Goal: Transaction & Acquisition: Purchase product/service

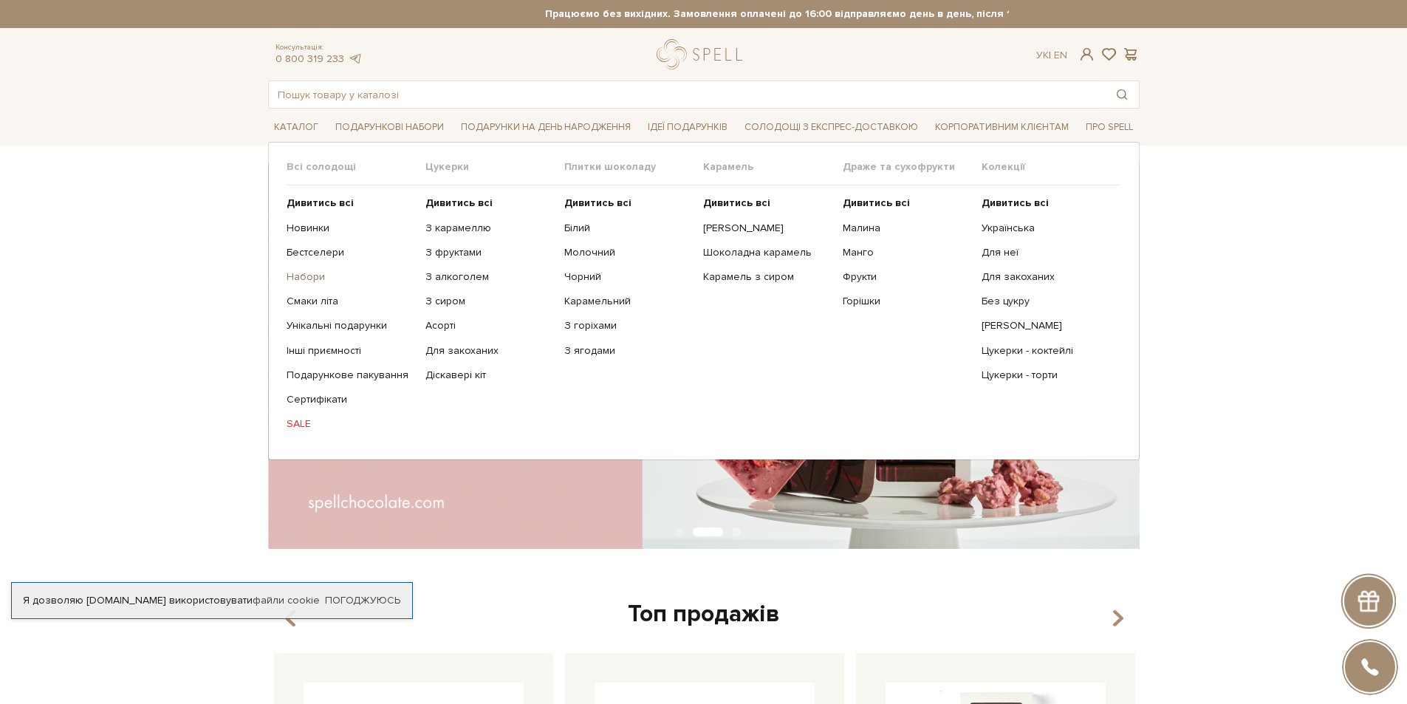
click at [305, 270] on link "Набори" at bounding box center [351, 276] width 128 height 13
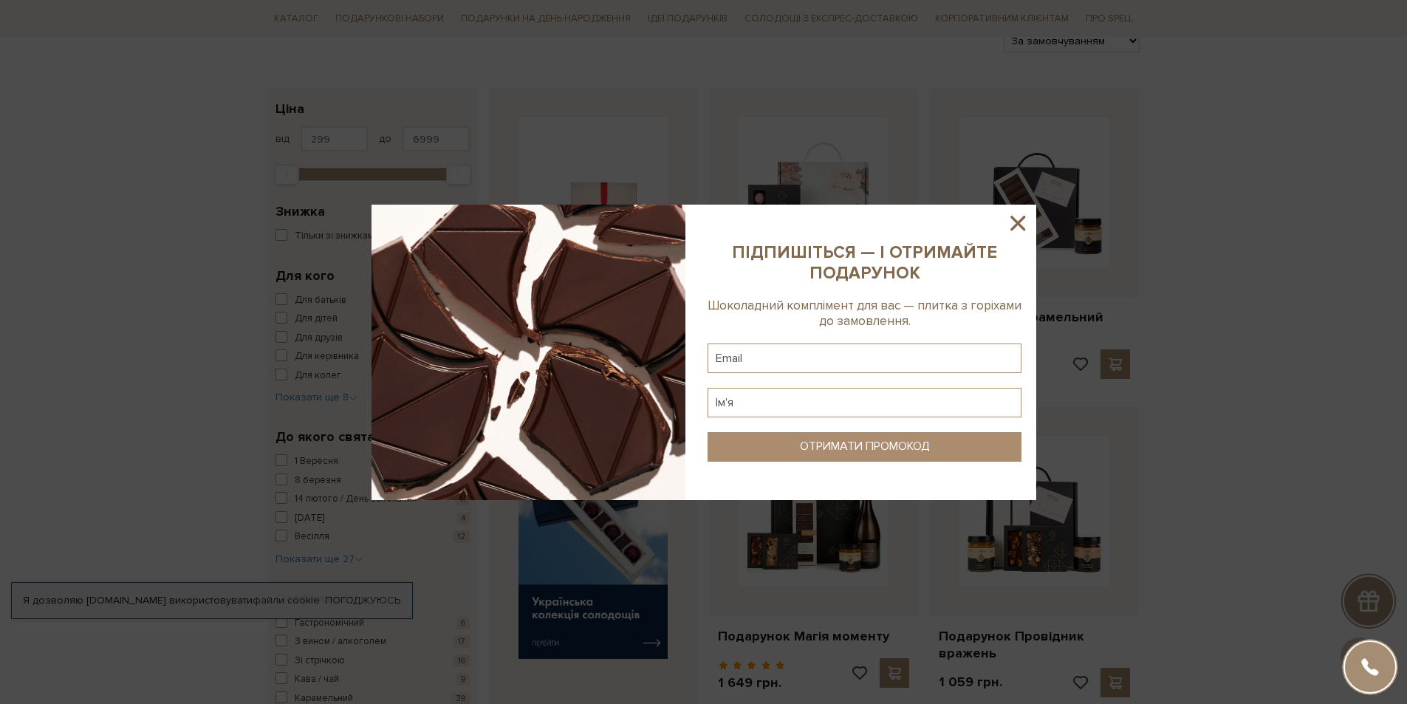
scroll to position [222, 0]
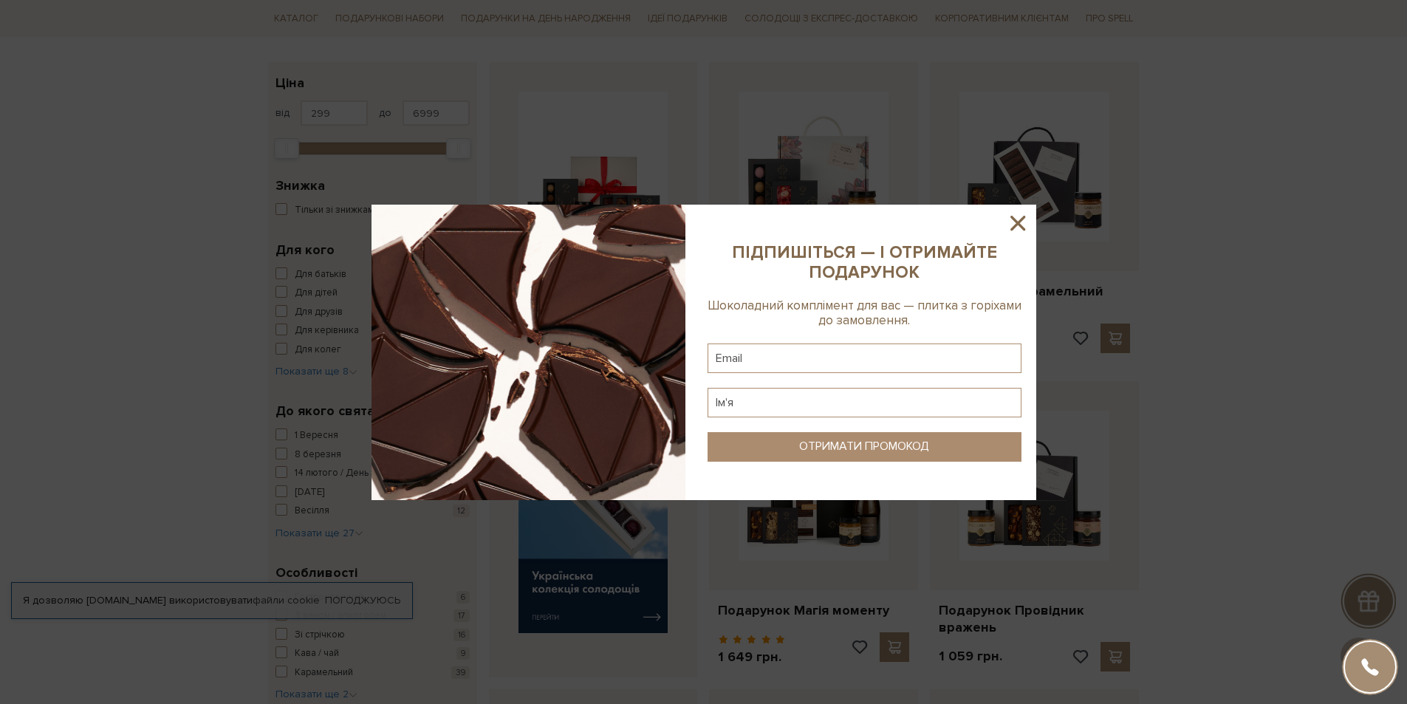
click at [1009, 222] on icon at bounding box center [1017, 222] width 25 height 25
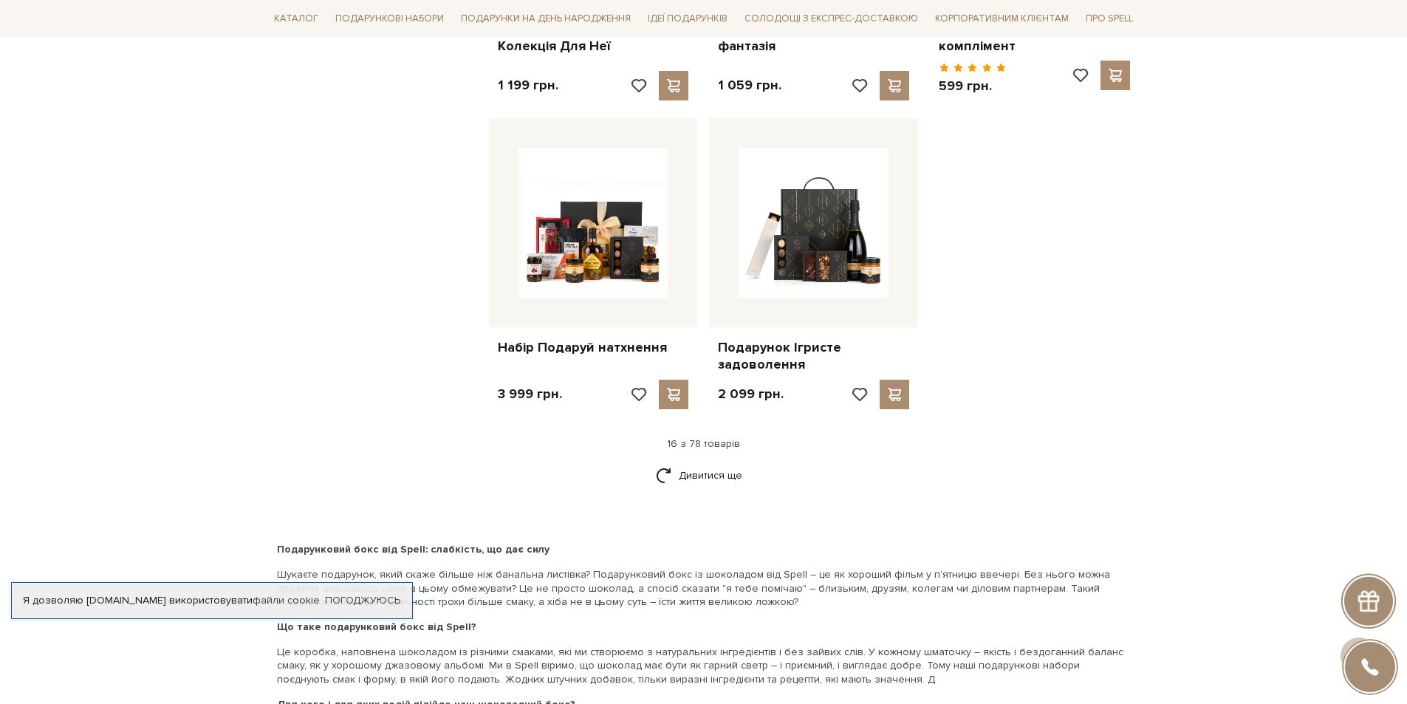
scroll to position [1772, 0]
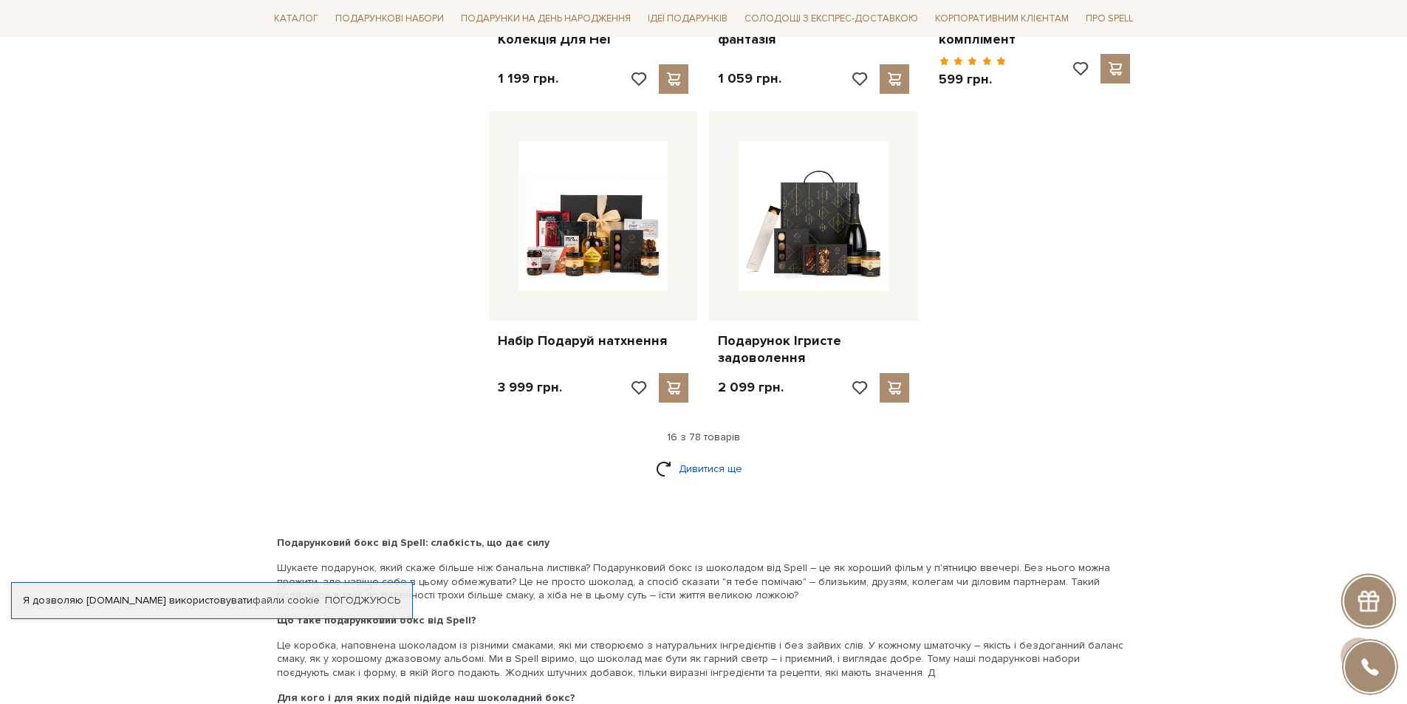
click at [721, 465] on link "Дивитися ще" at bounding box center [704, 469] width 96 height 26
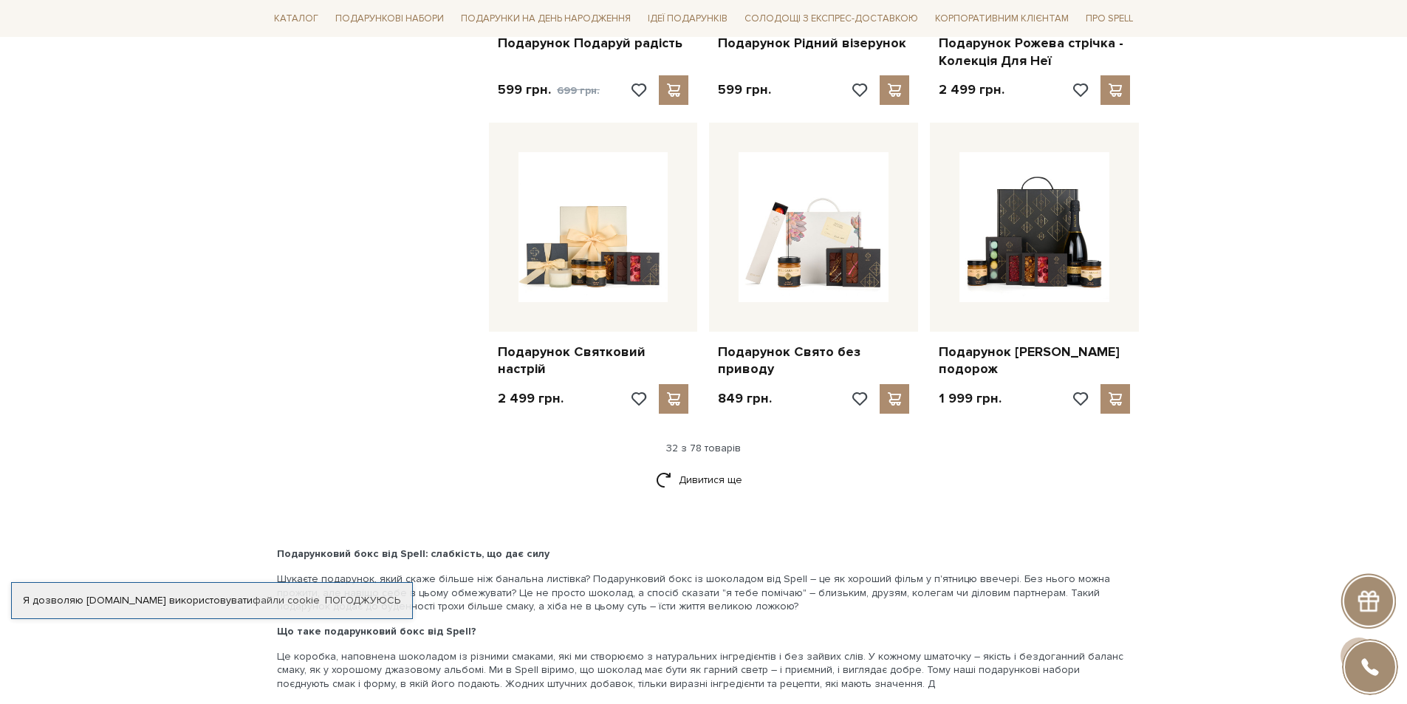
scroll to position [3323, 0]
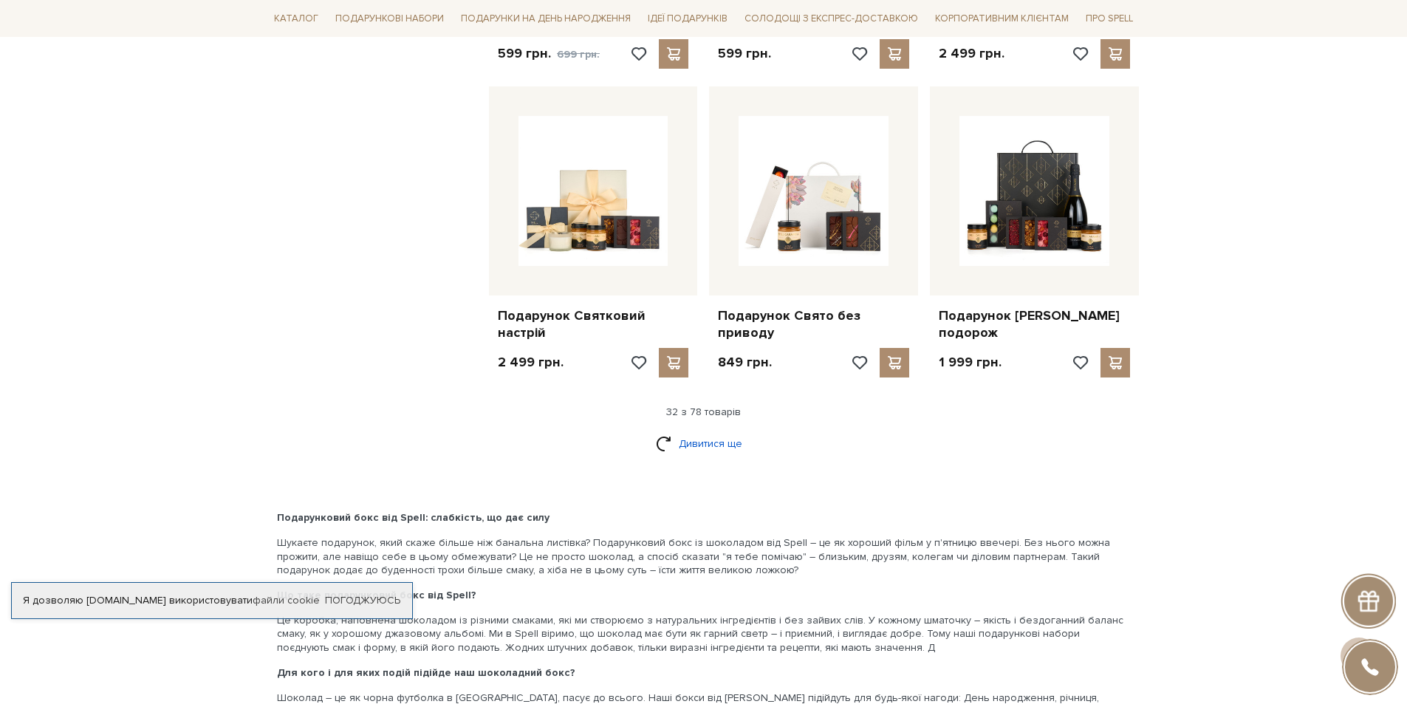
click at [694, 454] on link "Дивитися ще" at bounding box center [704, 443] width 96 height 26
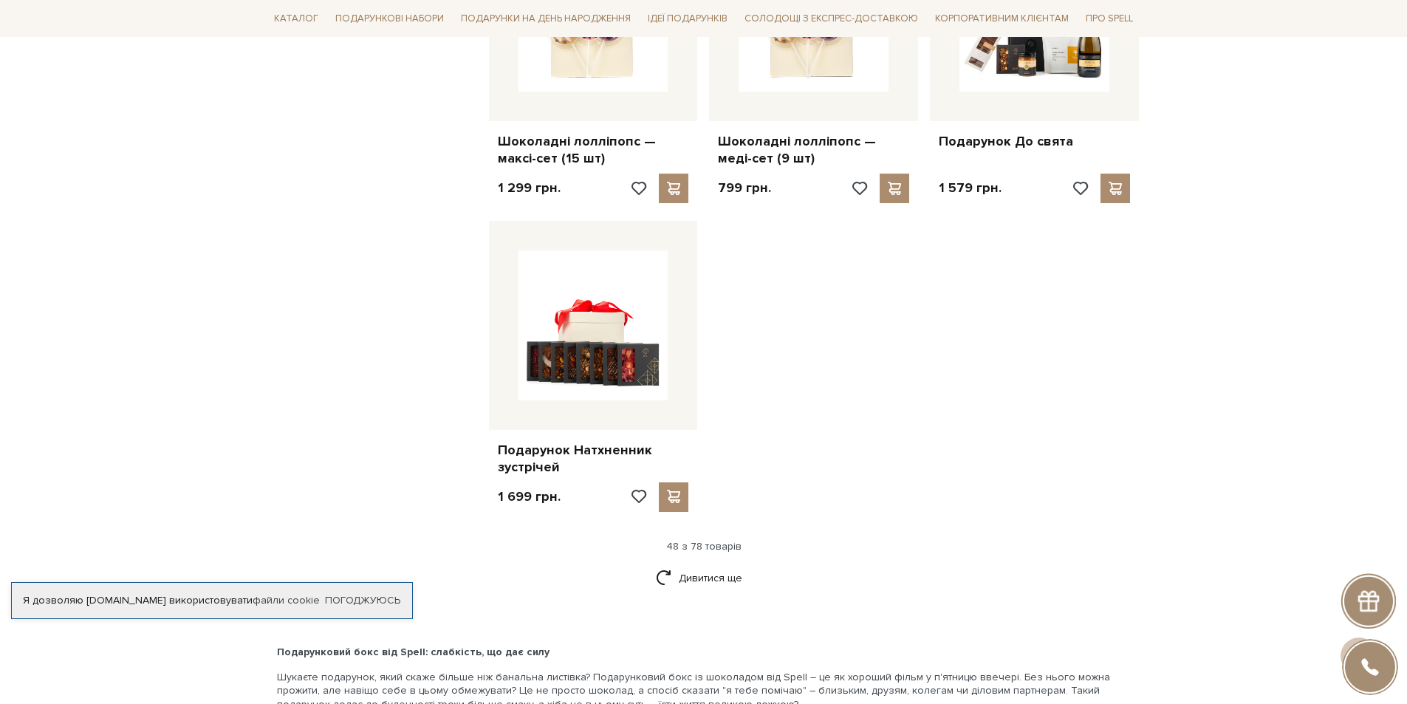
scroll to position [5243, 0]
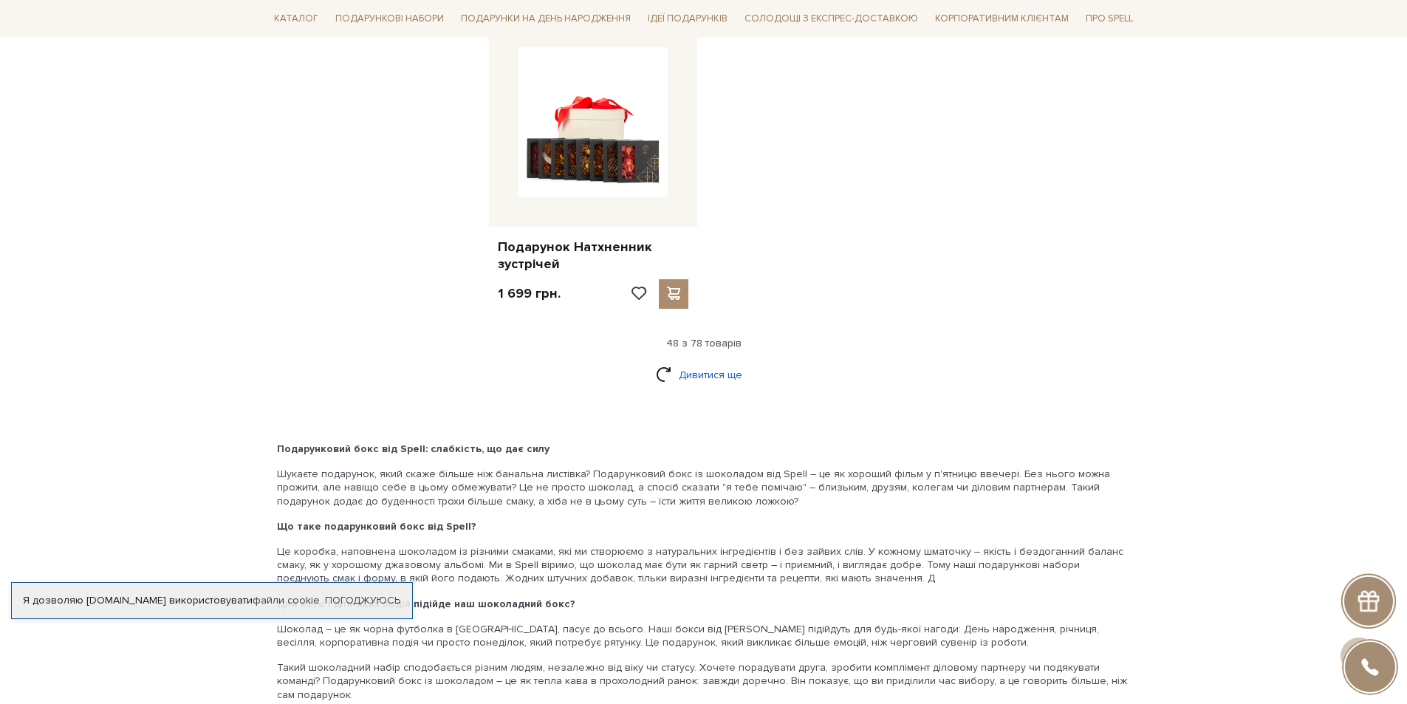
click at [716, 388] on link "Дивитися ще" at bounding box center [704, 375] width 96 height 26
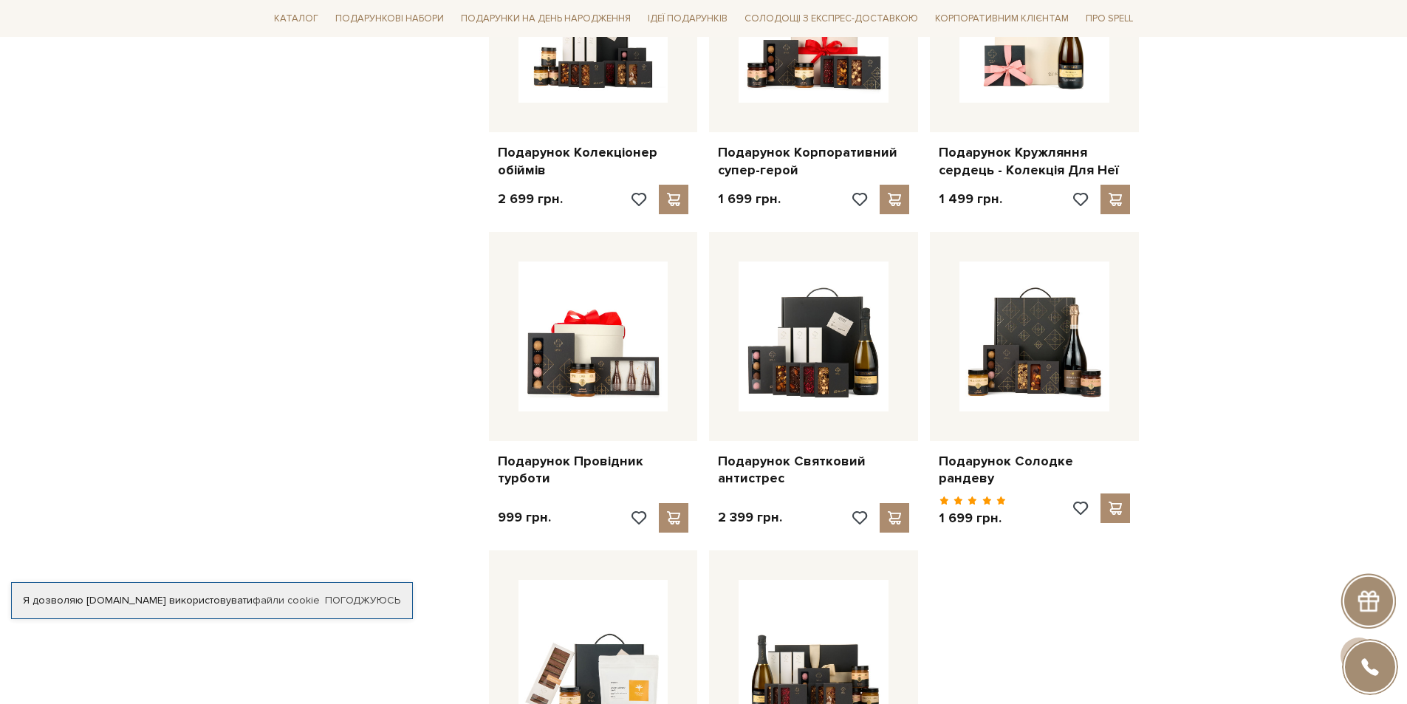
scroll to position [6276, 0]
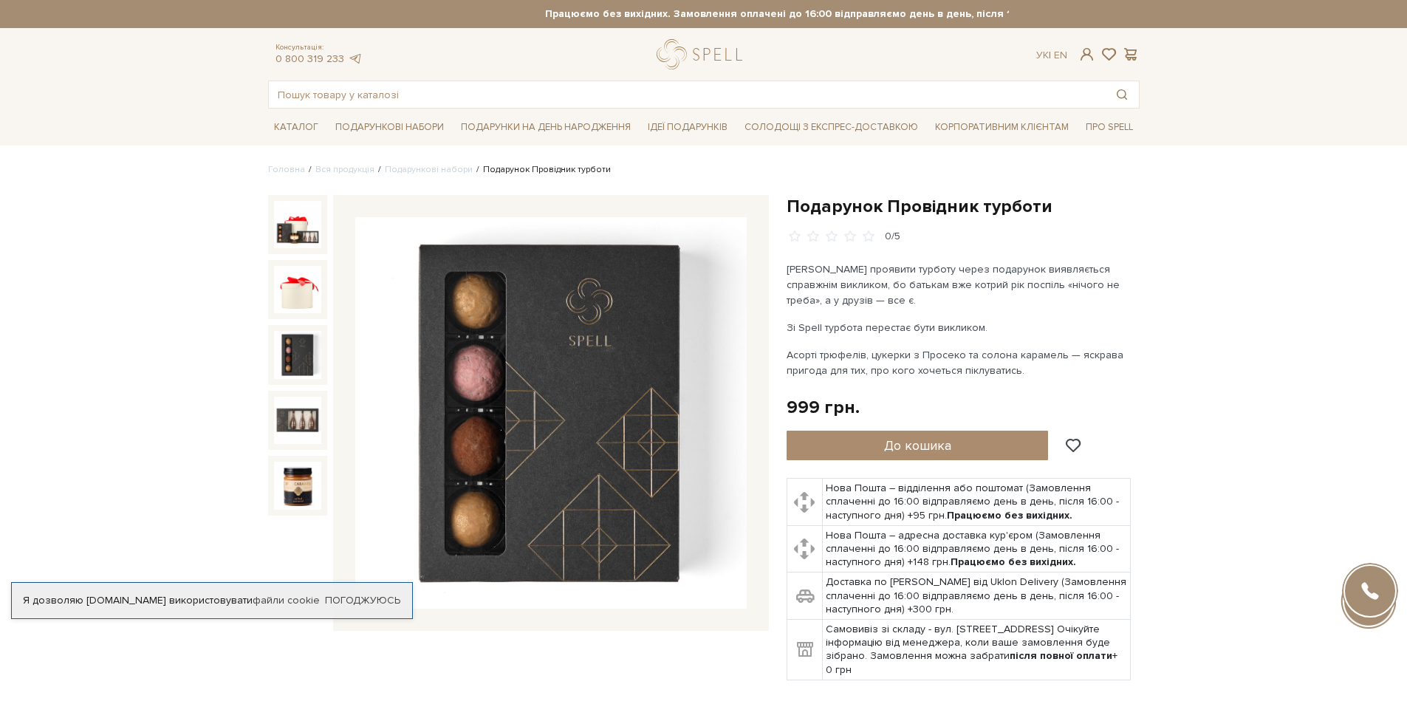
click at [281, 349] on img at bounding box center [297, 354] width 47 height 47
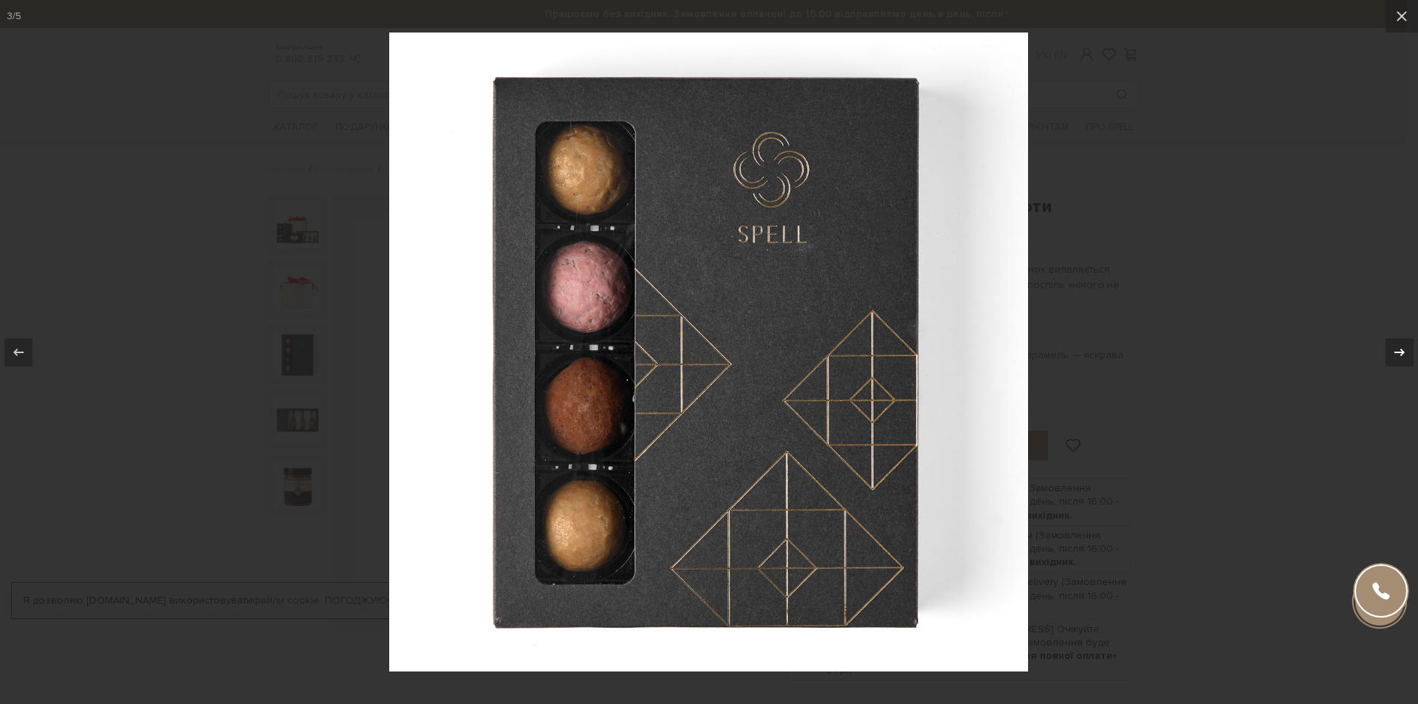
click at [1393, 346] on icon at bounding box center [1399, 352] width 18 height 18
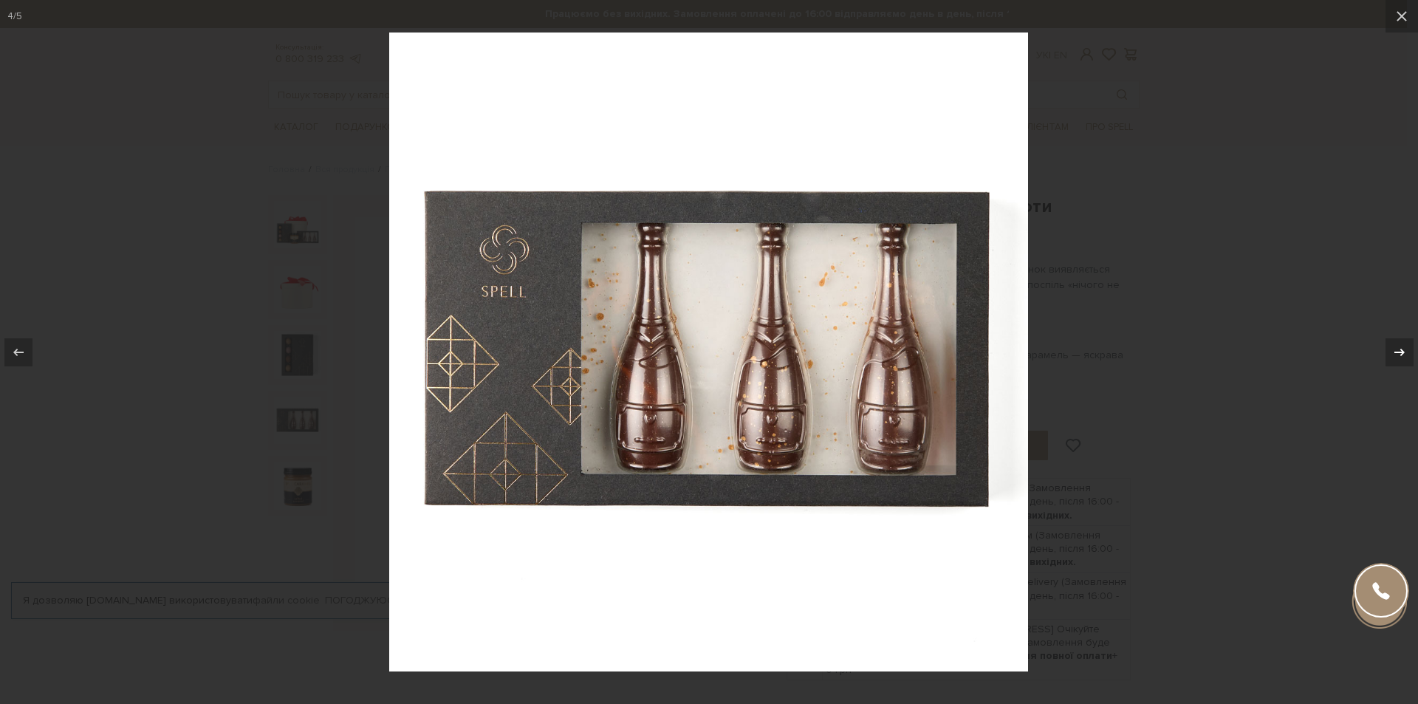
click at [1399, 351] on icon at bounding box center [1399, 351] width 10 height 7
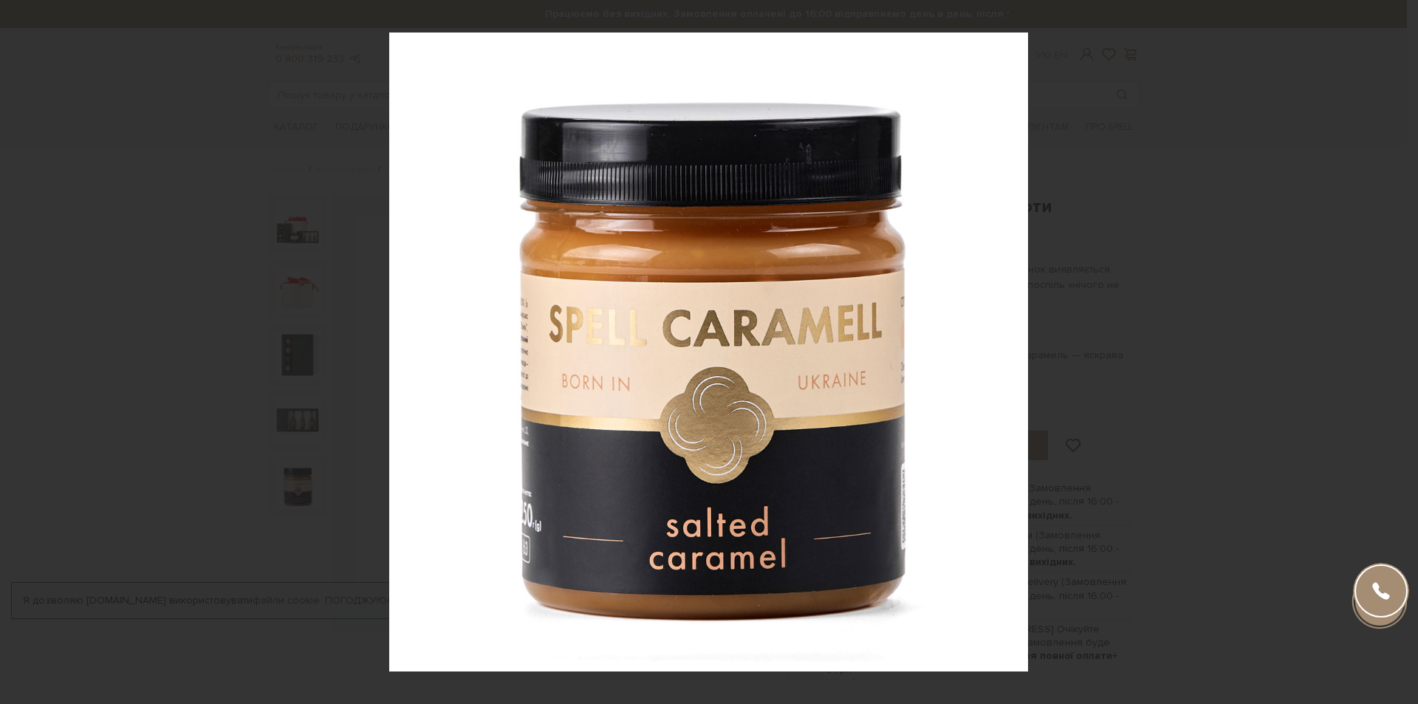
click at [1399, 351] on div "5 / 5" at bounding box center [709, 352] width 1418 height 704
click at [20, 340] on div at bounding box center [18, 352] width 28 height 28
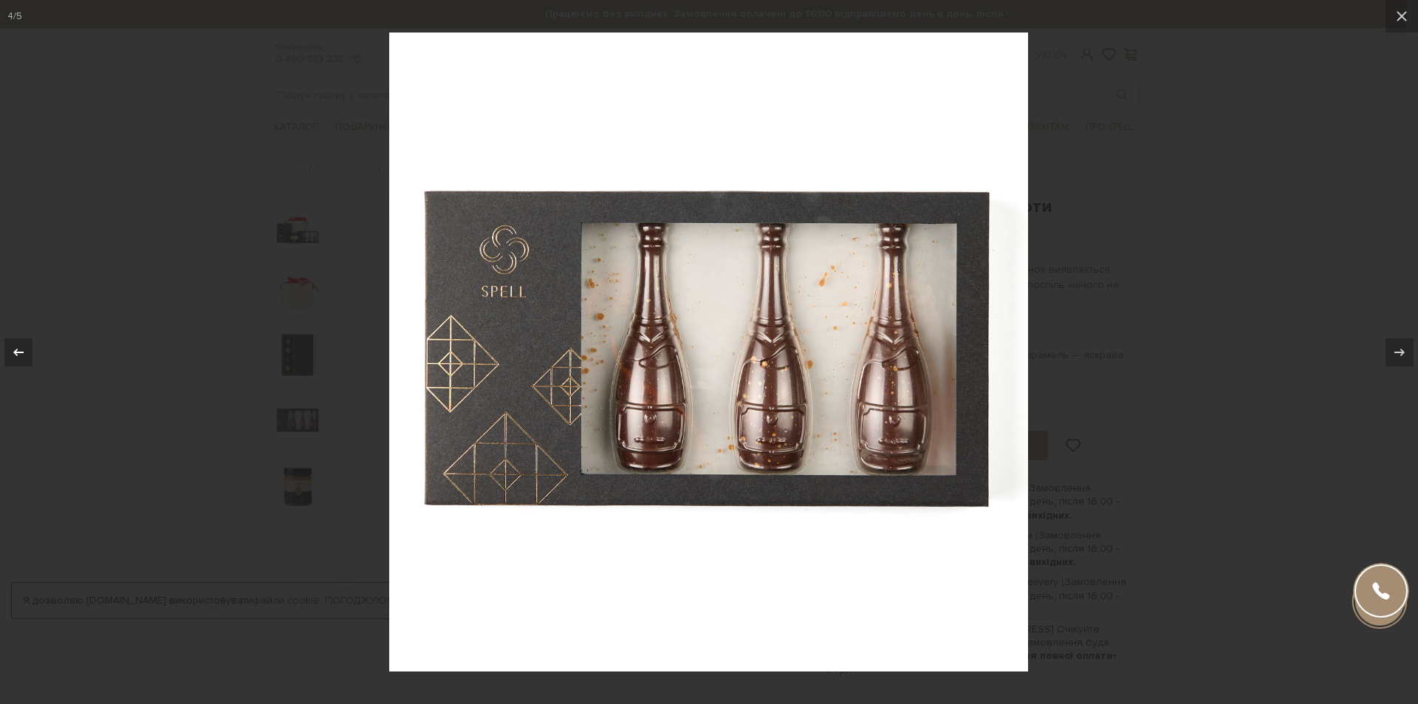
click at [20, 340] on div at bounding box center [18, 352] width 28 height 28
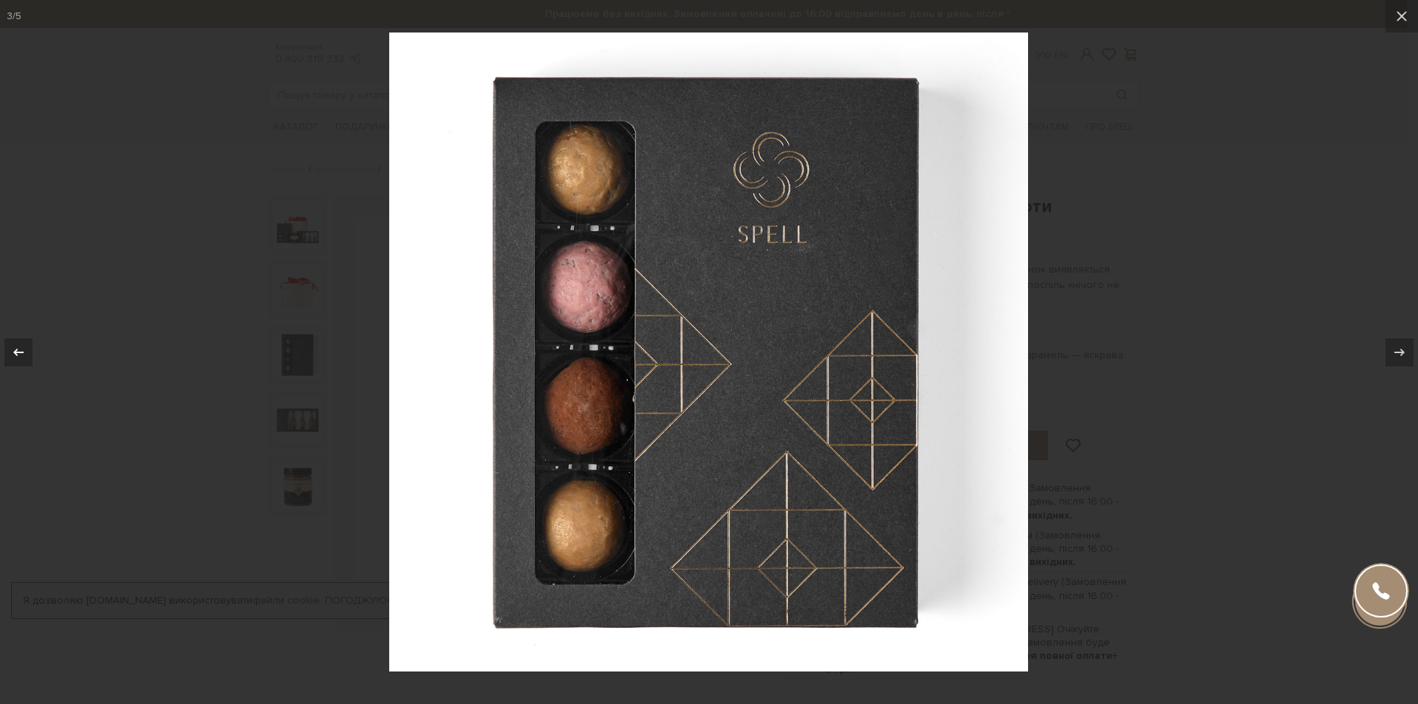
click at [20, 340] on div at bounding box center [18, 352] width 28 height 28
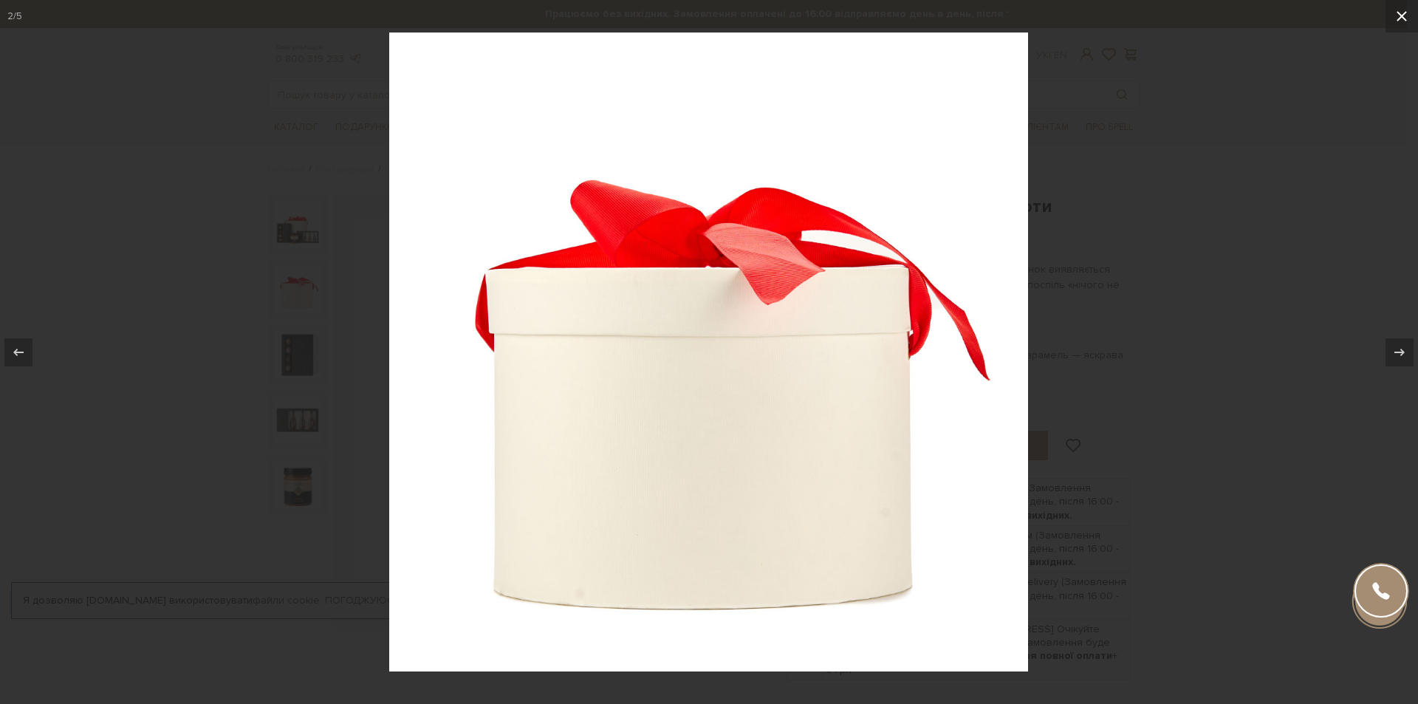
click at [1398, 20] on icon at bounding box center [1401, 16] width 10 height 10
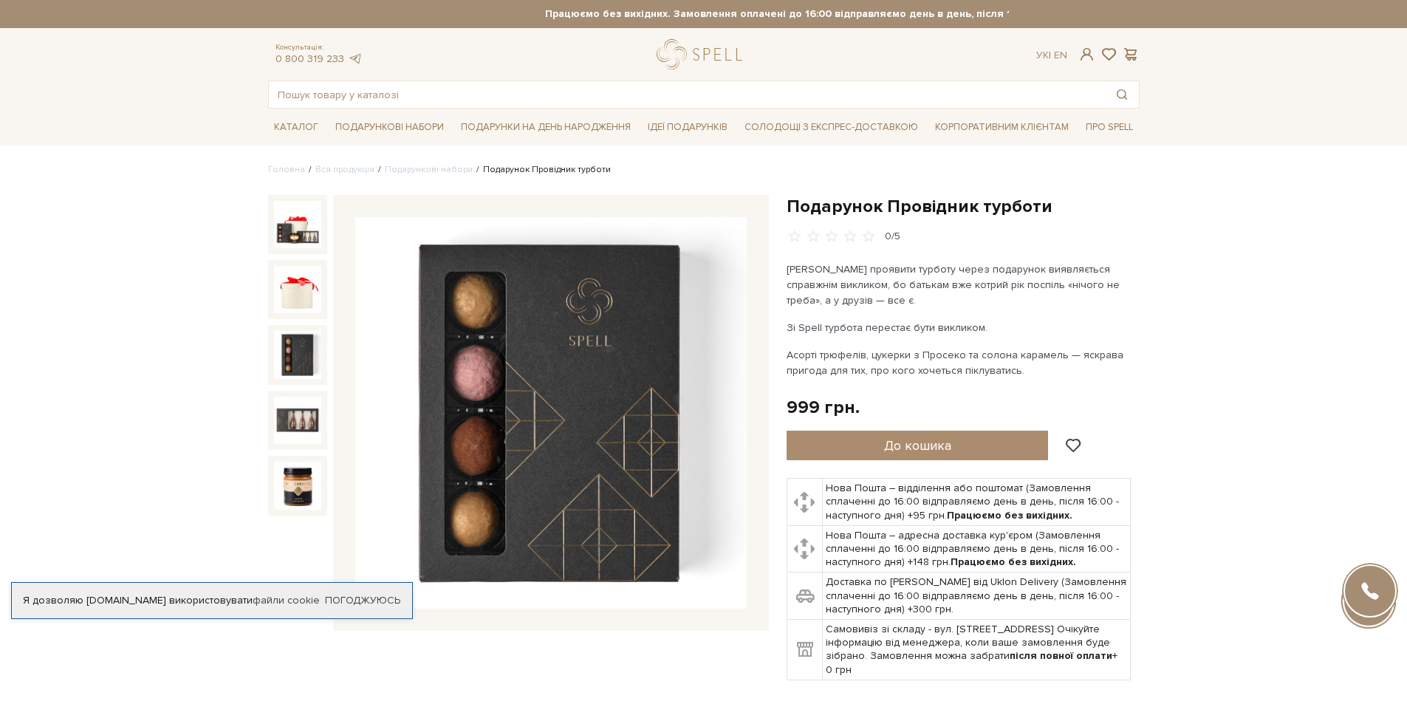
click at [289, 357] on img at bounding box center [297, 354] width 47 height 47
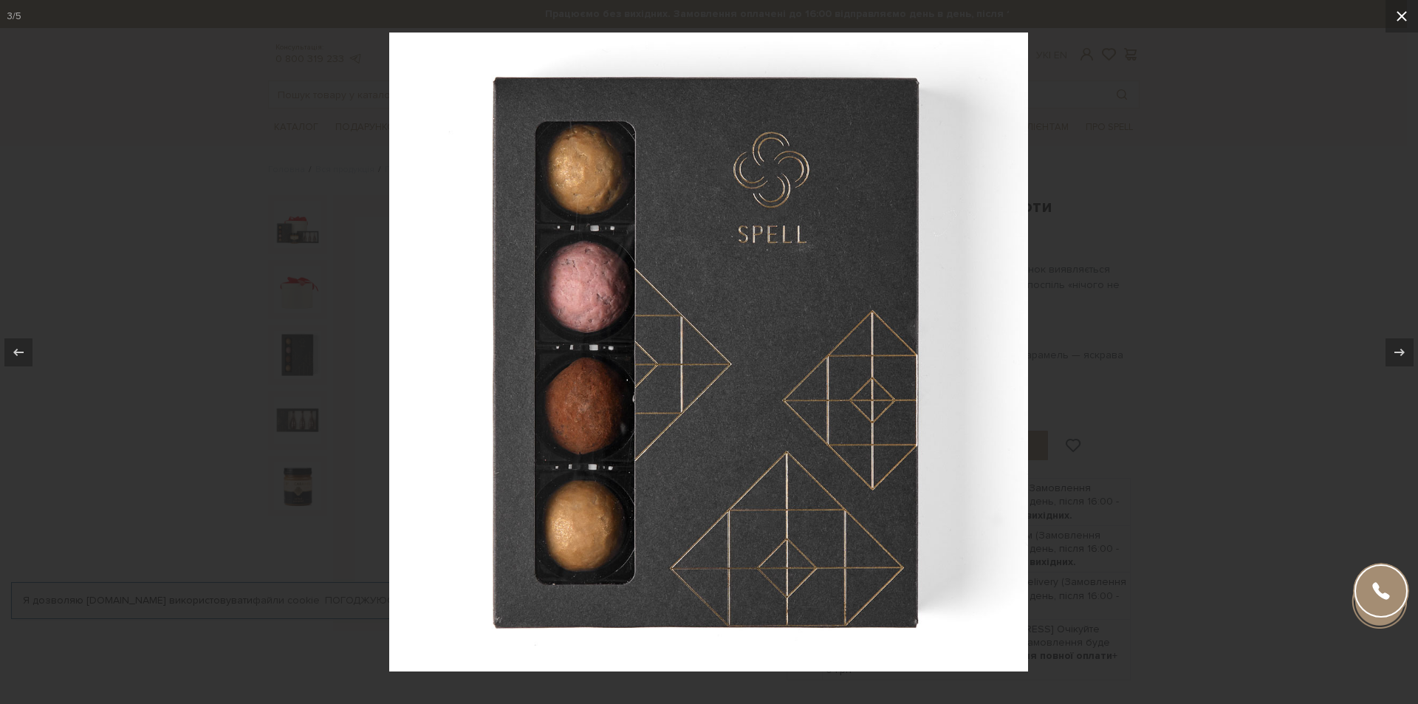
click at [1404, 18] on icon at bounding box center [1401, 16] width 10 height 10
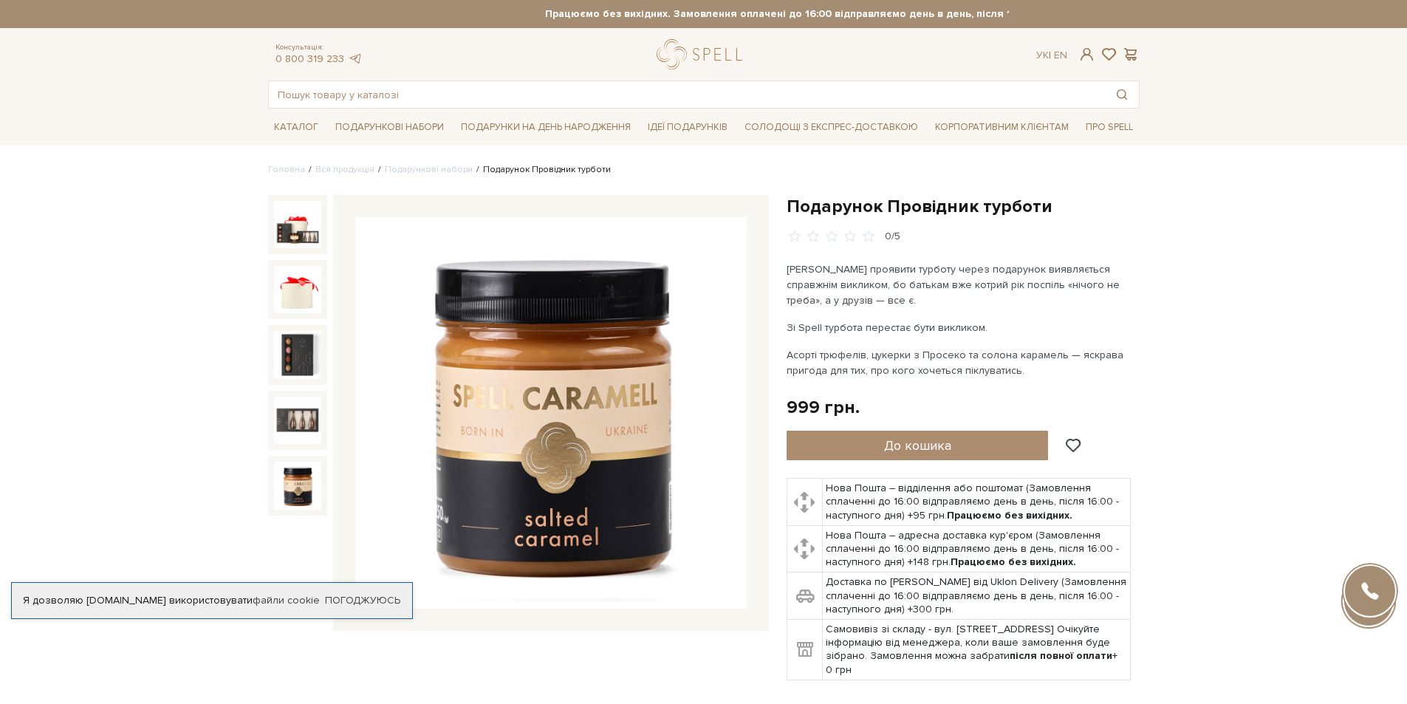
click at [301, 481] on img at bounding box center [297, 485] width 47 height 47
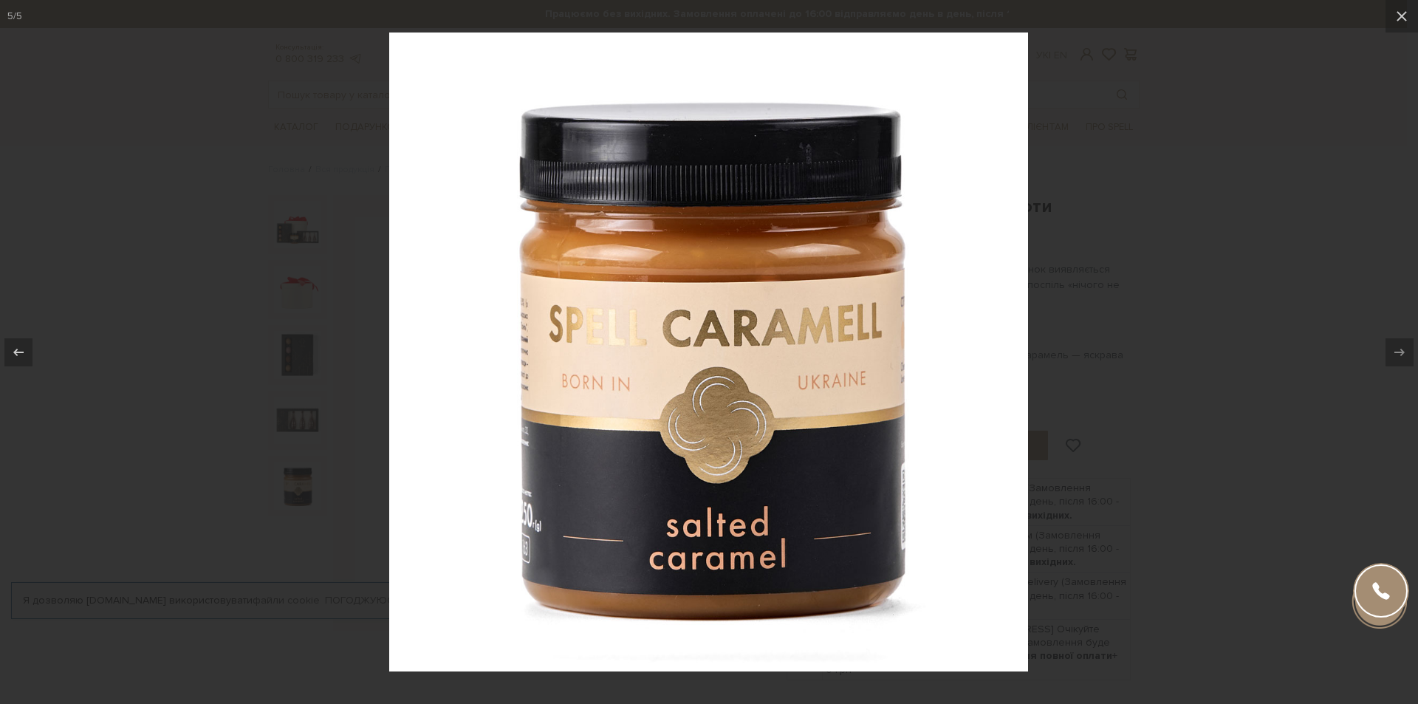
click at [152, 414] on div at bounding box center [709, 352] width 1418 height 704
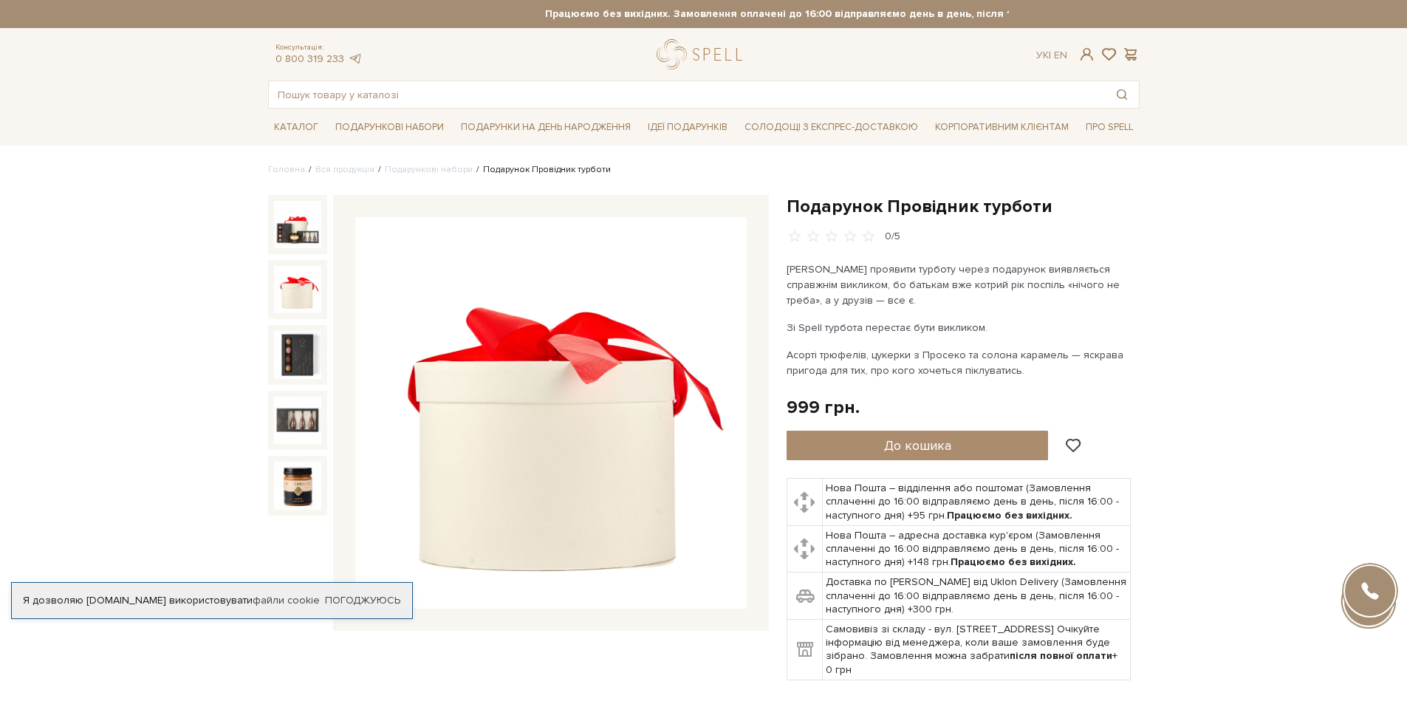
click at [295, 278] on img at bounding box center [297, 289] width 47 height 47
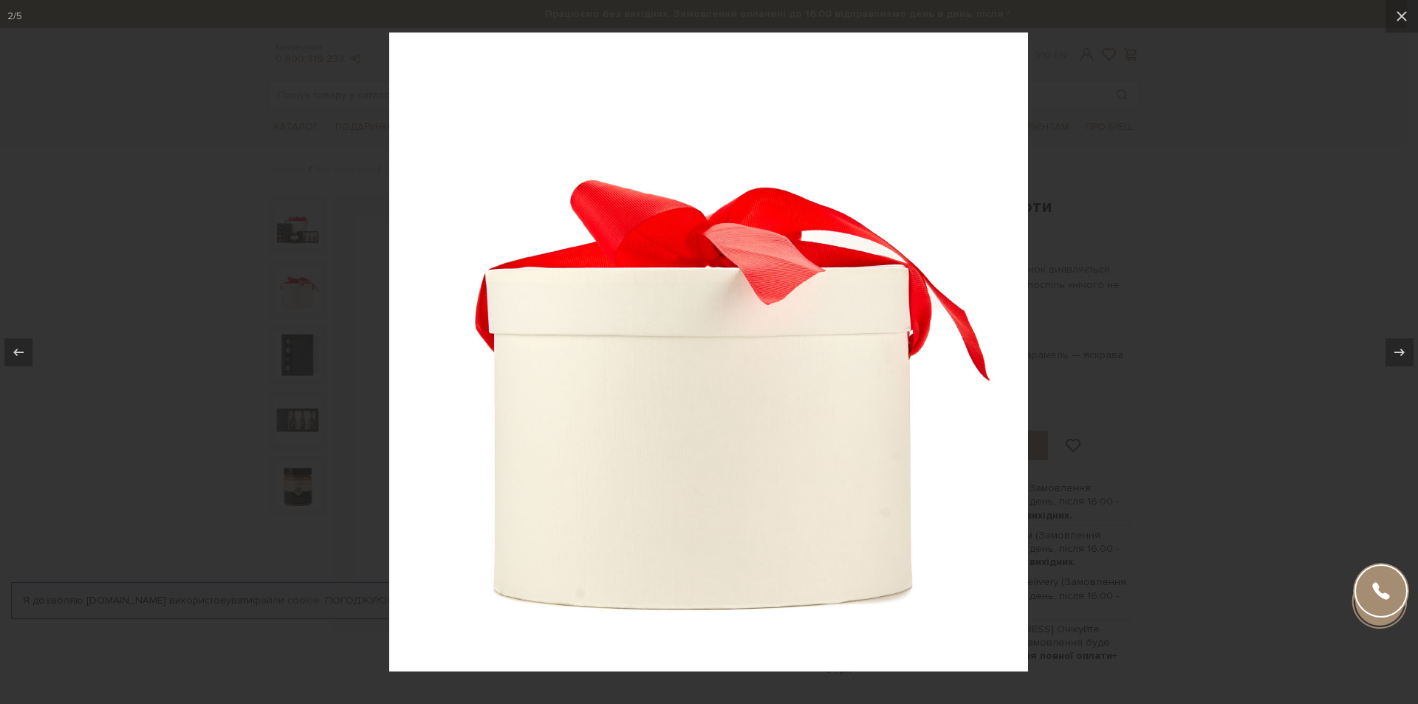
click at [1323, 218] on div at bounding box center [709, 352] width 1418 height 704
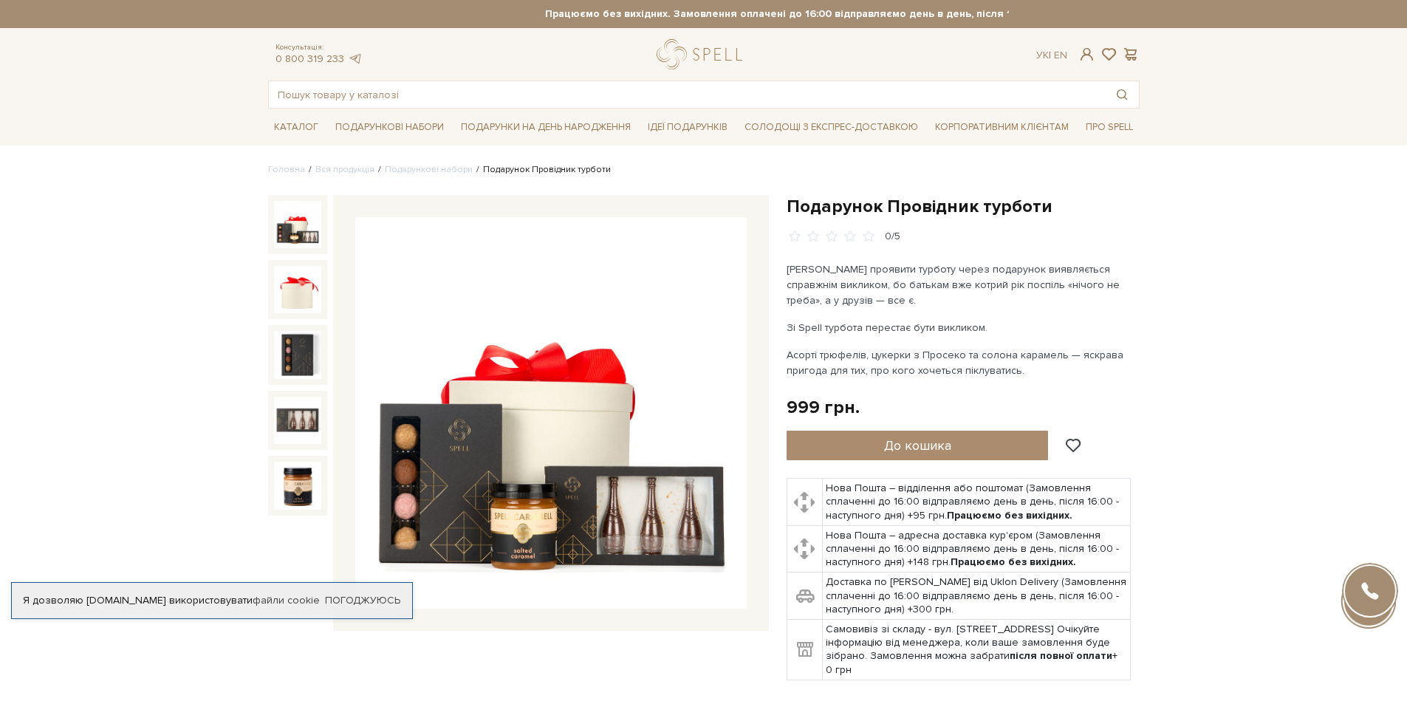
click at [287, 231] on img at bounding box center [297, 224] width 47 height 47
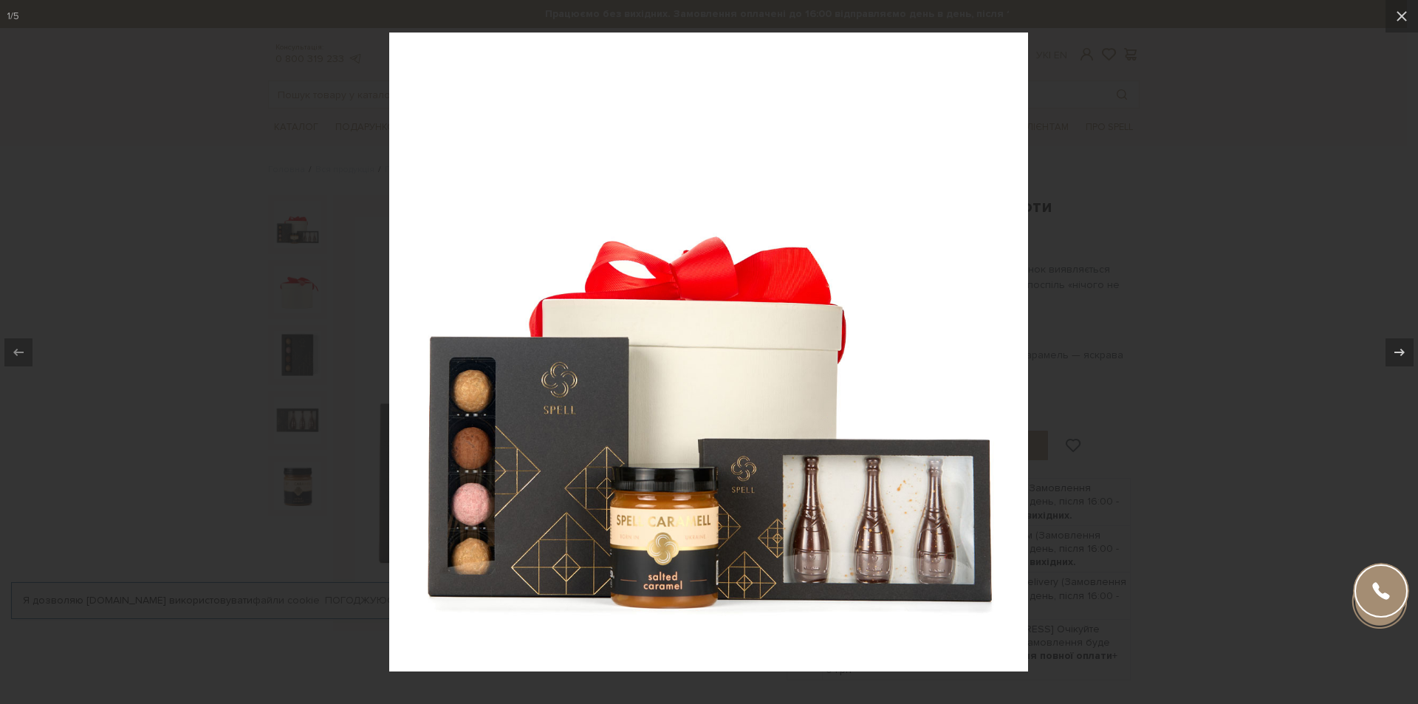
click at [148, 412] on div at bounding box center [709, 352] width 1418 height 704
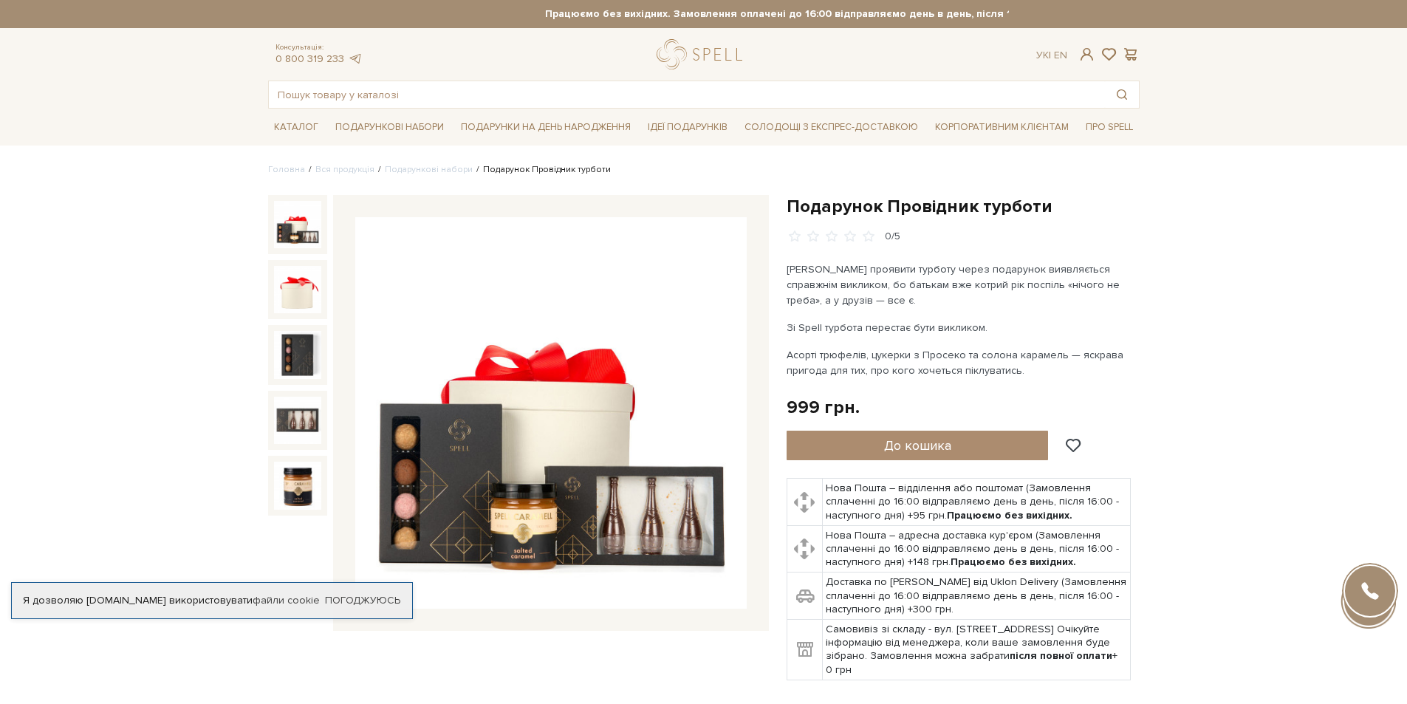
click at [300, 231] on img at bounding box center [297, 224] width 47 height 47
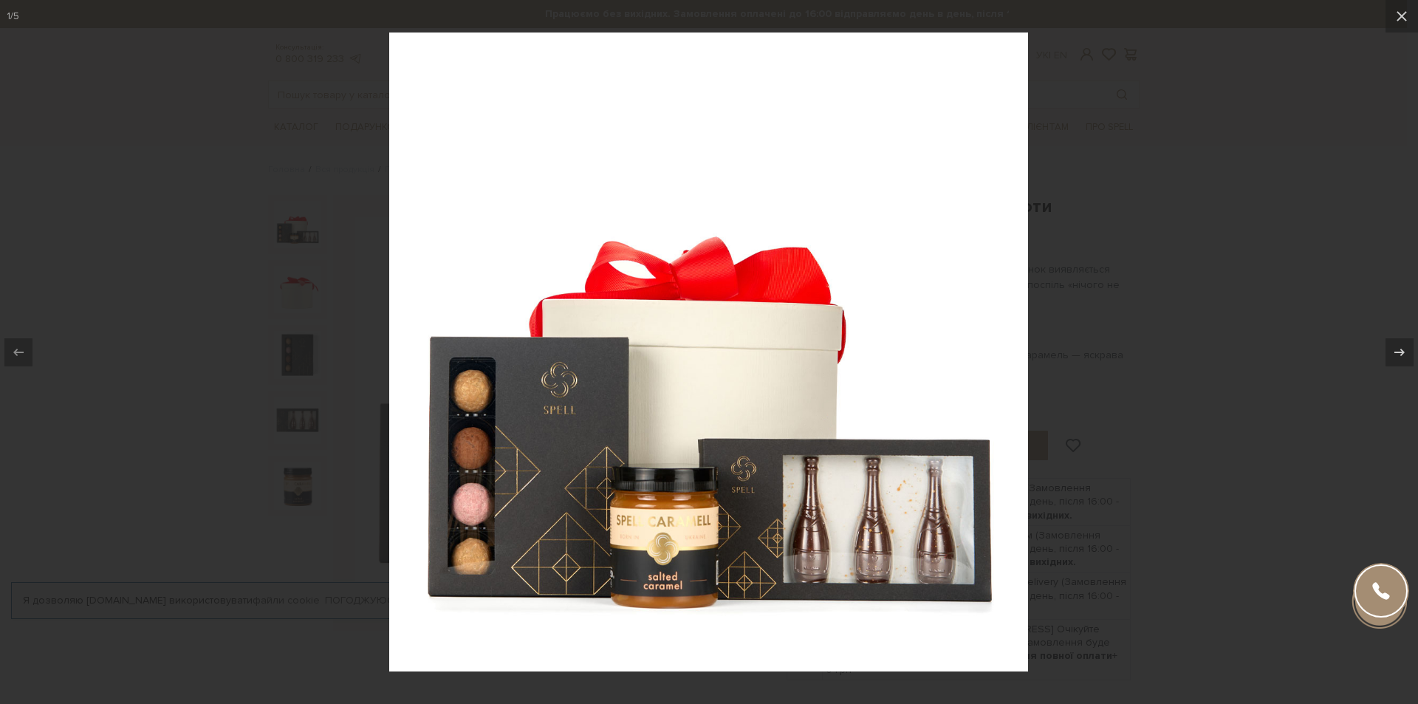
click at [104, 270] on div at bounding box center [709, 352] width 1418 height 704
